Goal: Information Seeking & Learning: Learn about a topic

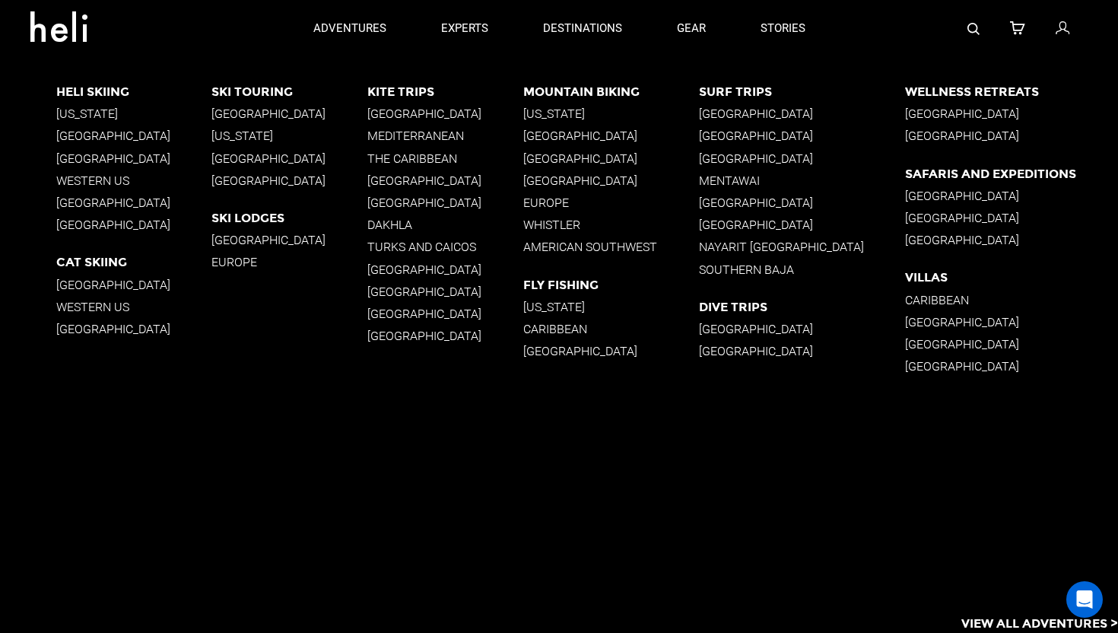
click at [617, 557] on app-destinations-list "Heli Skiing [US_STATE] [GEOGRAPHIC_DATA] [GEOGRAPHIC_DATA] Western [GEOGRAPHIC_…" at bounding box center [559, 345] width 1118 height 576
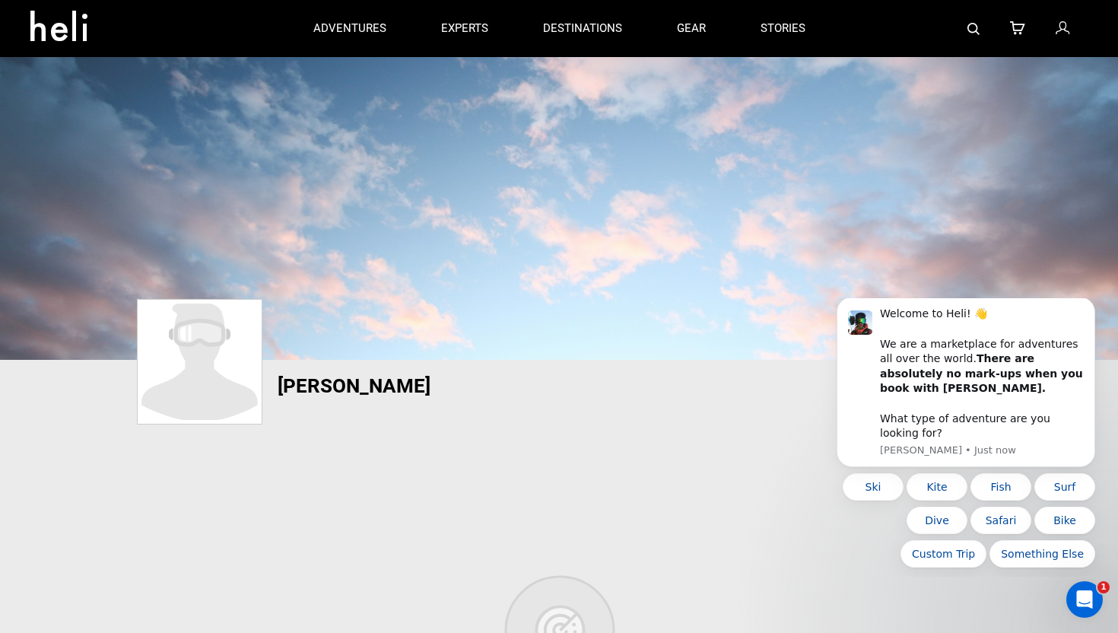
click at [200, 386] on img at bounding box center [200, 361] width 118 height 116
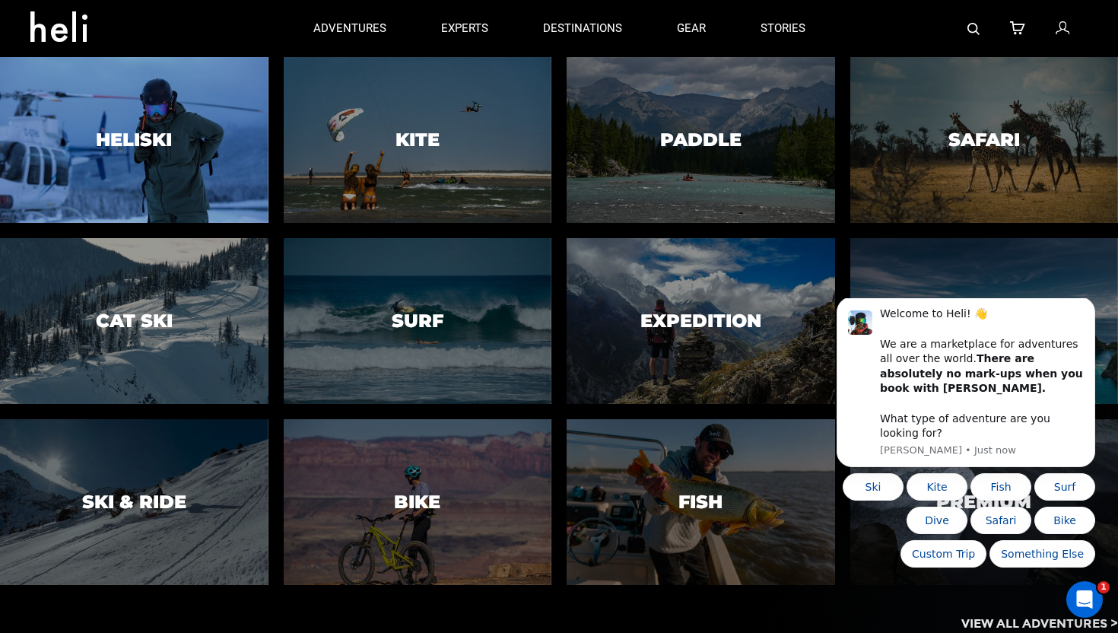
click at [190, 179] on div at bounding box center [134, 140] width 274 height 169
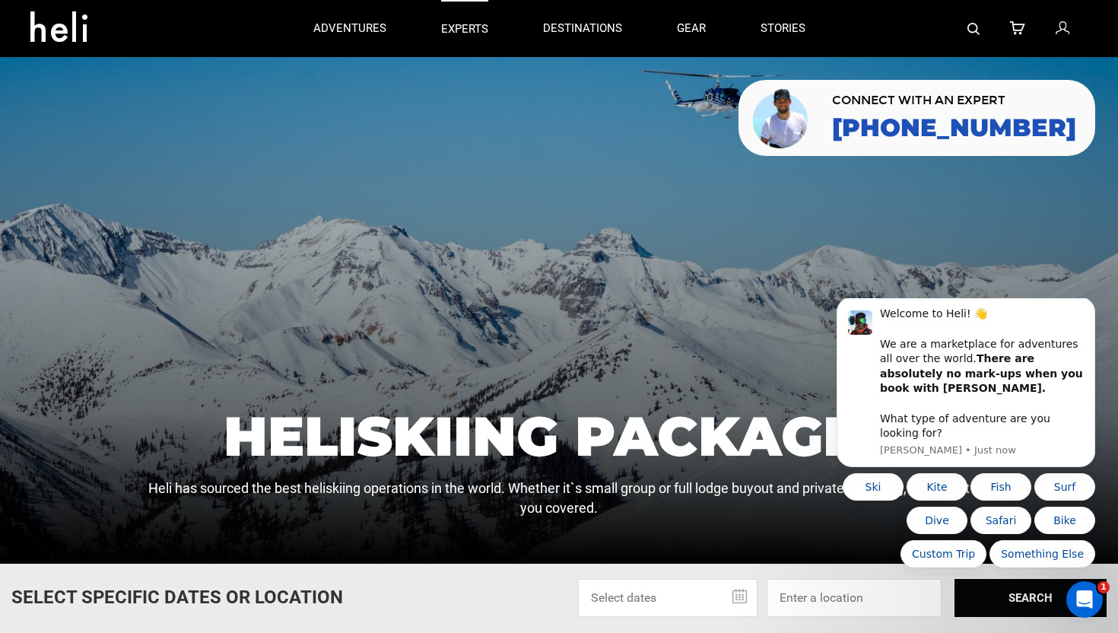
click at [464, 30] on p "experts" at bounding box center [464, 29] width 47 height 16
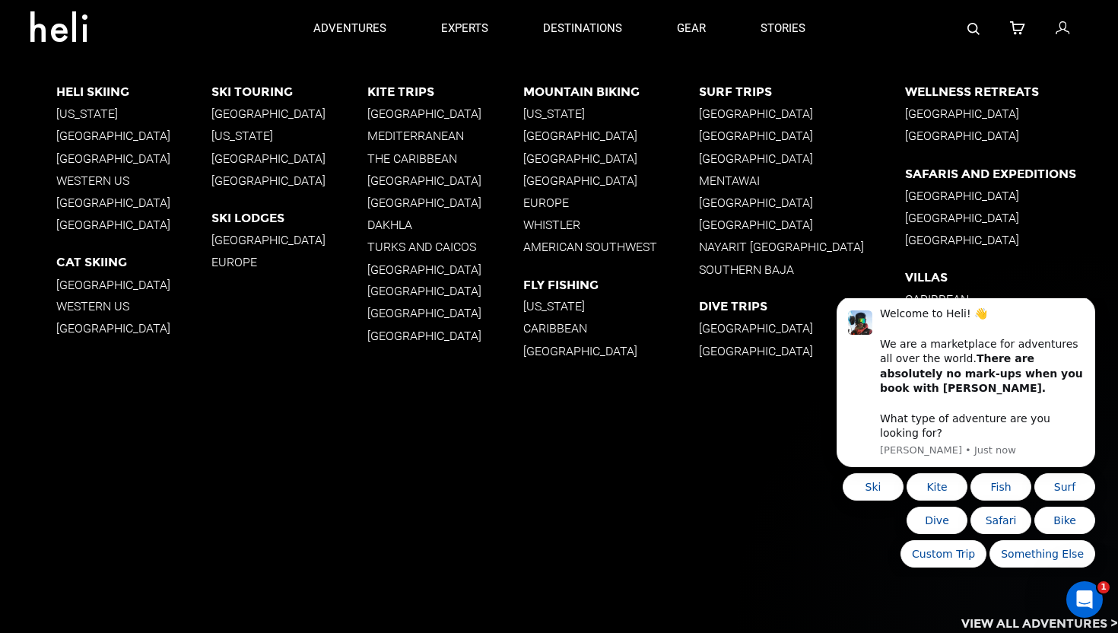
click at [235, 182] on p "[GEOGRAPHIC_DATA]" at bounding box center [289, 180] width 156 height 14
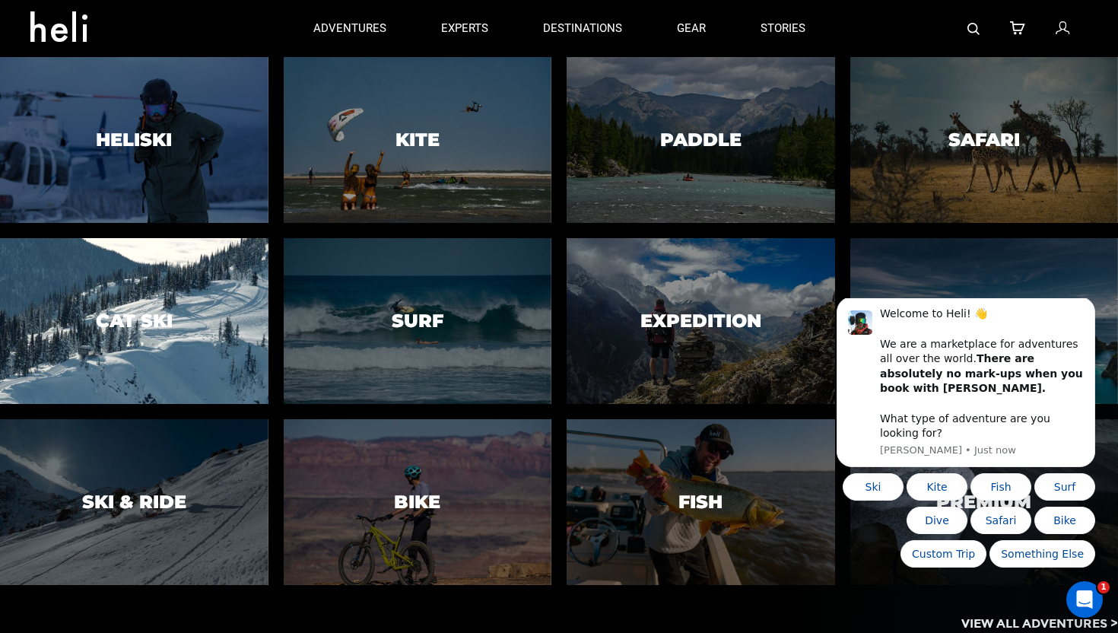
click at [142, 313] on h3 "Cat Ski" at bounding box center [134, 321] width 77 height 20
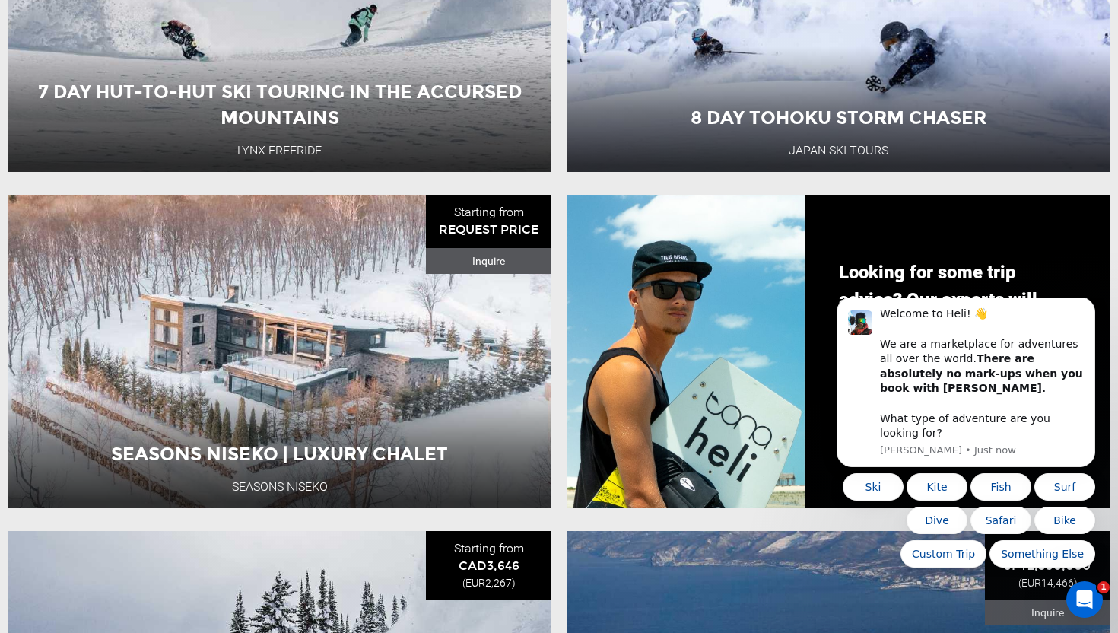
scroll to position [1490, 0]
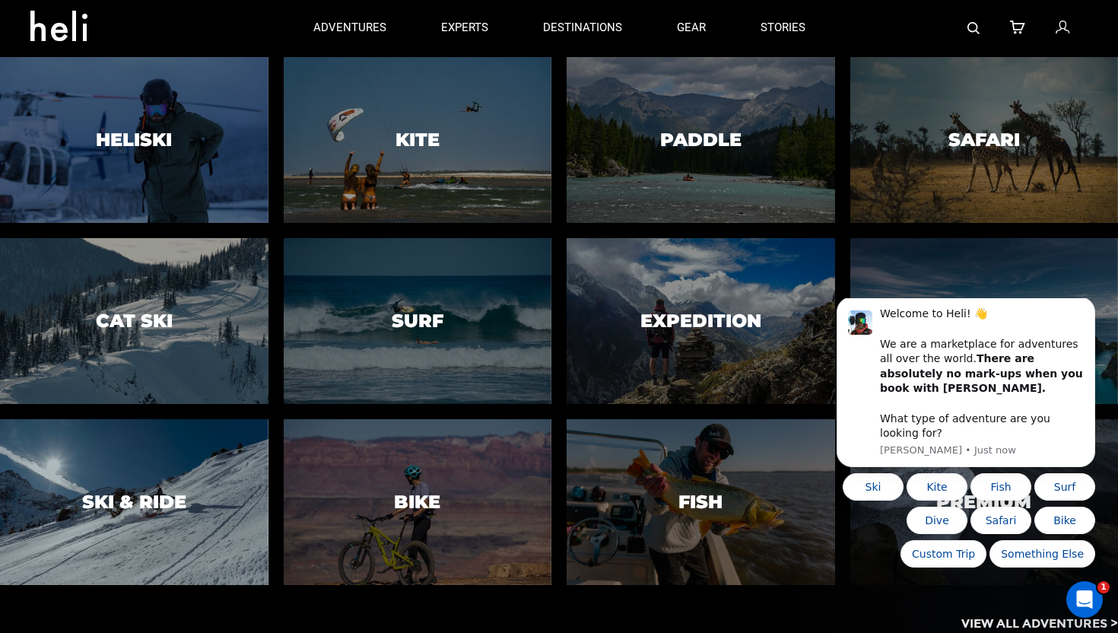
click at [164, 497] on h3 "Ski & Ride" at bounding box center [134, 502] width 104 height 20
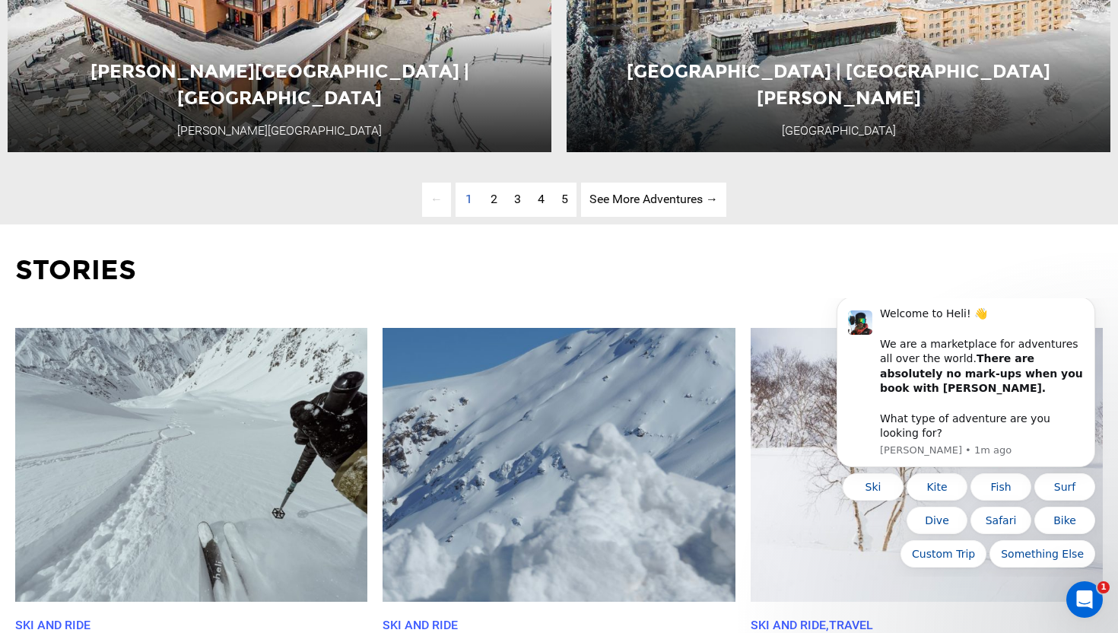
scroll to position [4195, 0]
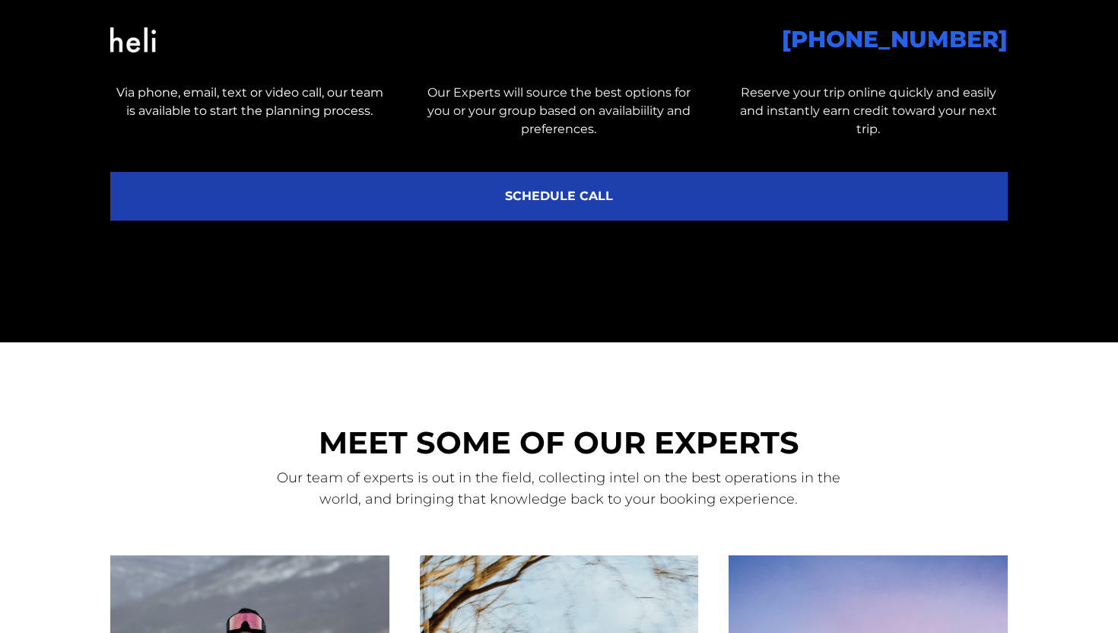
scroll to position [733, 0]
